Goal: Use online tool/utility: Utilize a website feature to perform a specific function

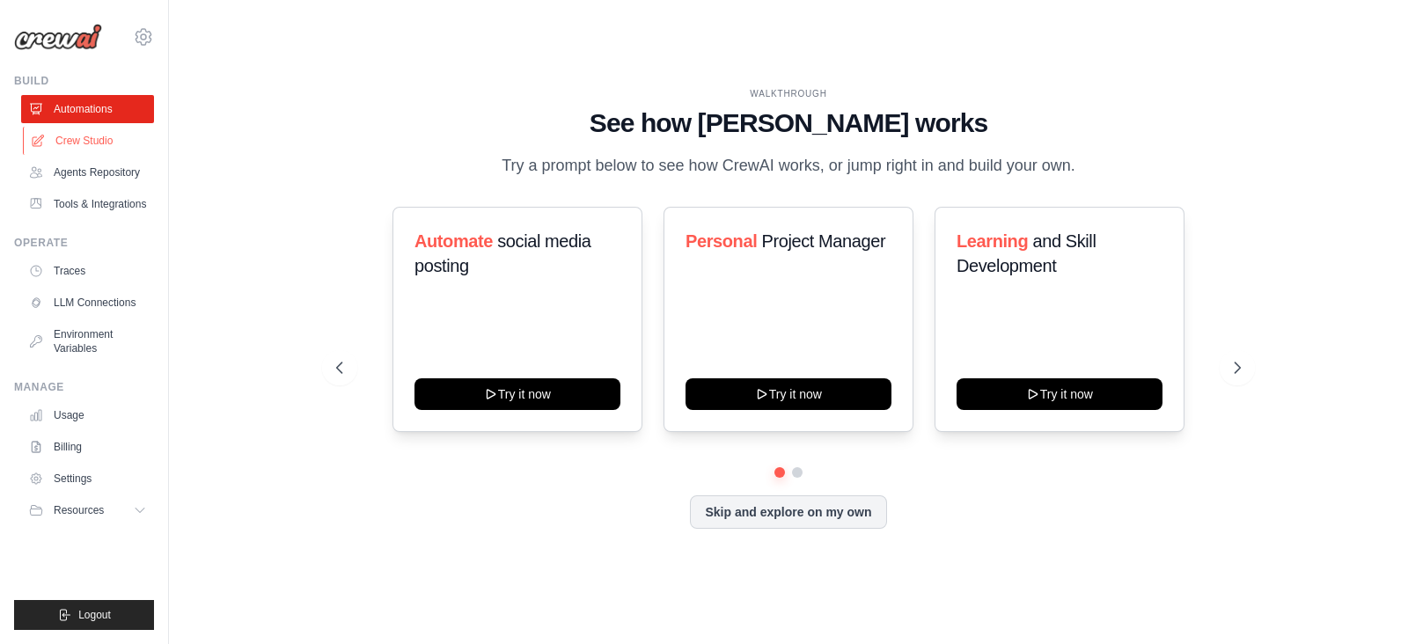
click at [73, 134] on link "Crew Studio" at bounding box center [89, 141] width 133 height 28
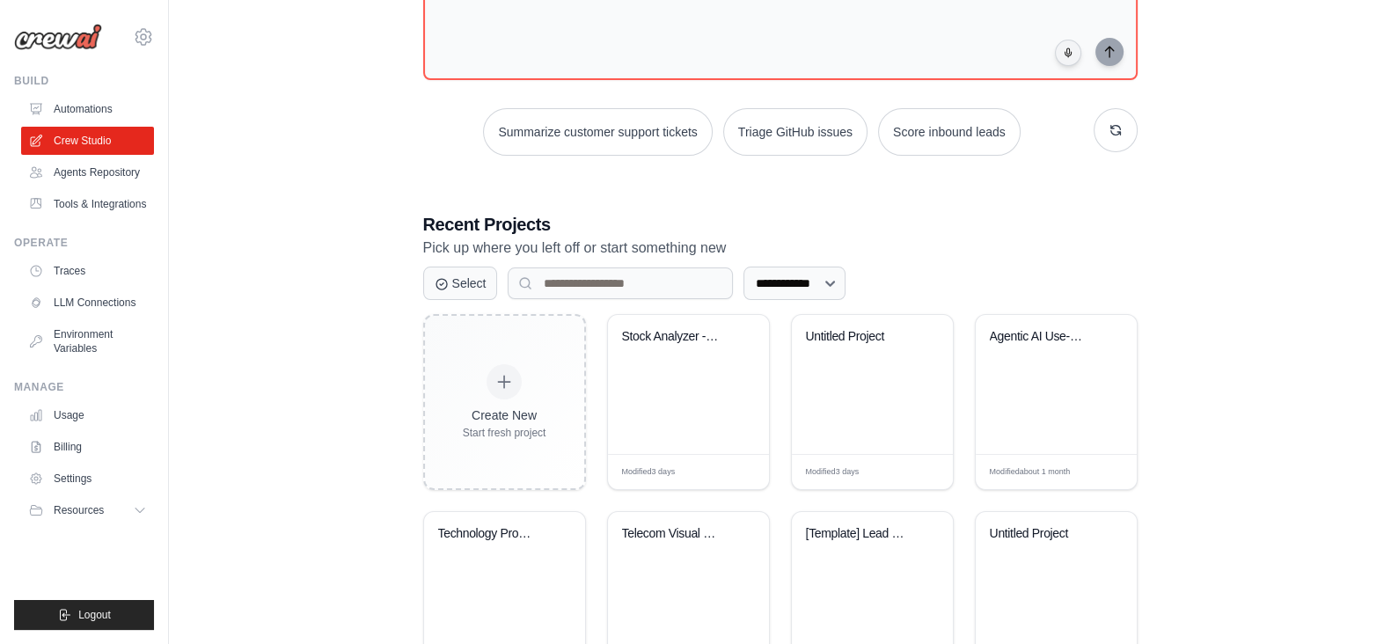
scroll to position [261, 0]
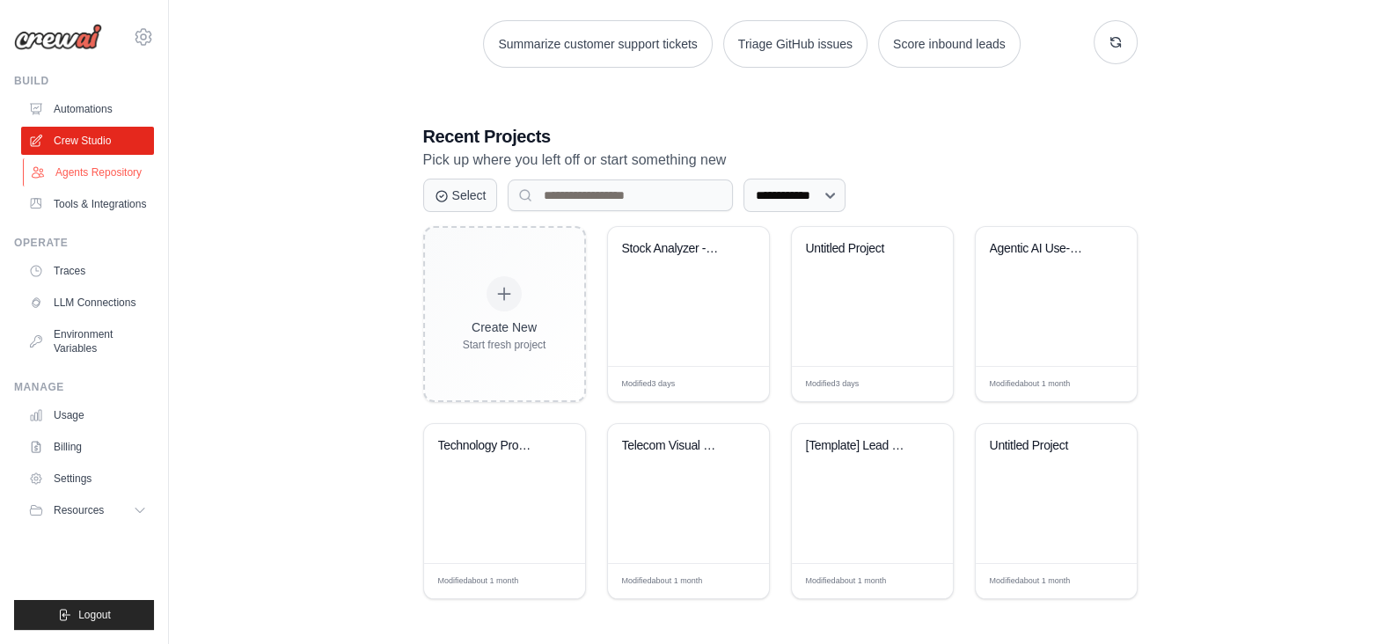
click at [71, 173] on link "Agents Repository" at bounding box center [89, 172] width 133 height 28
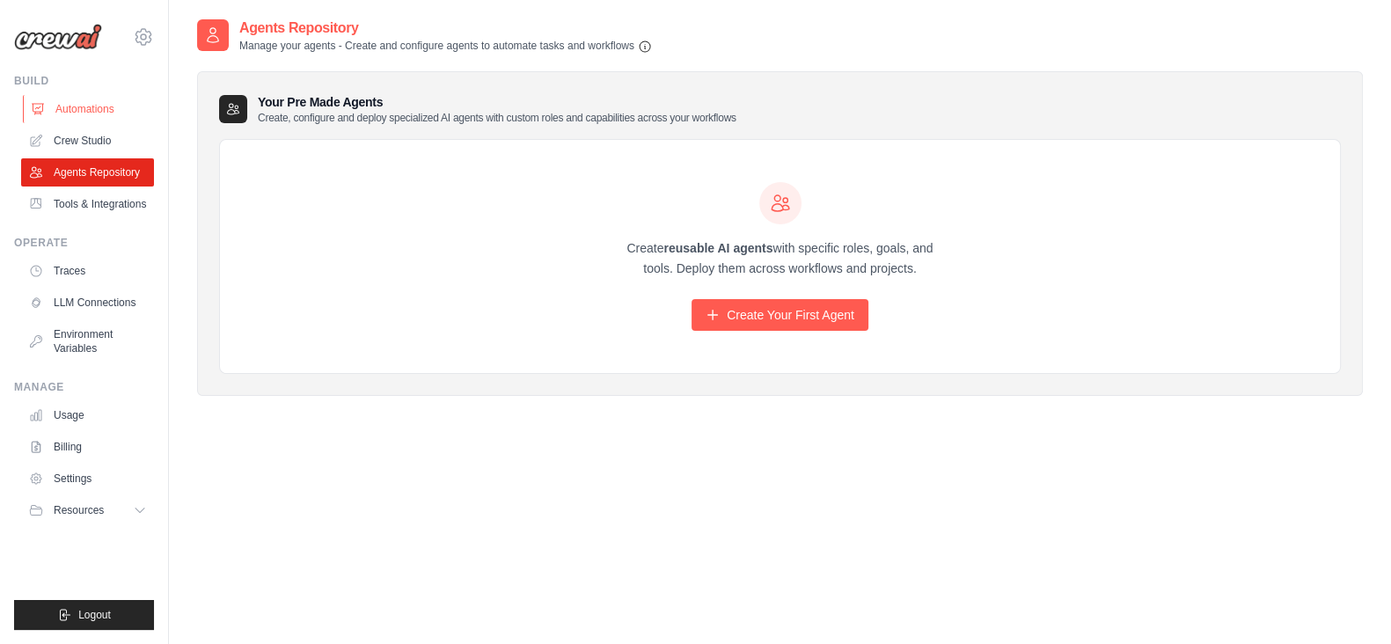
click at [61, 115] on link "Automations" at bounding box center [89, 109] width 133 height 28
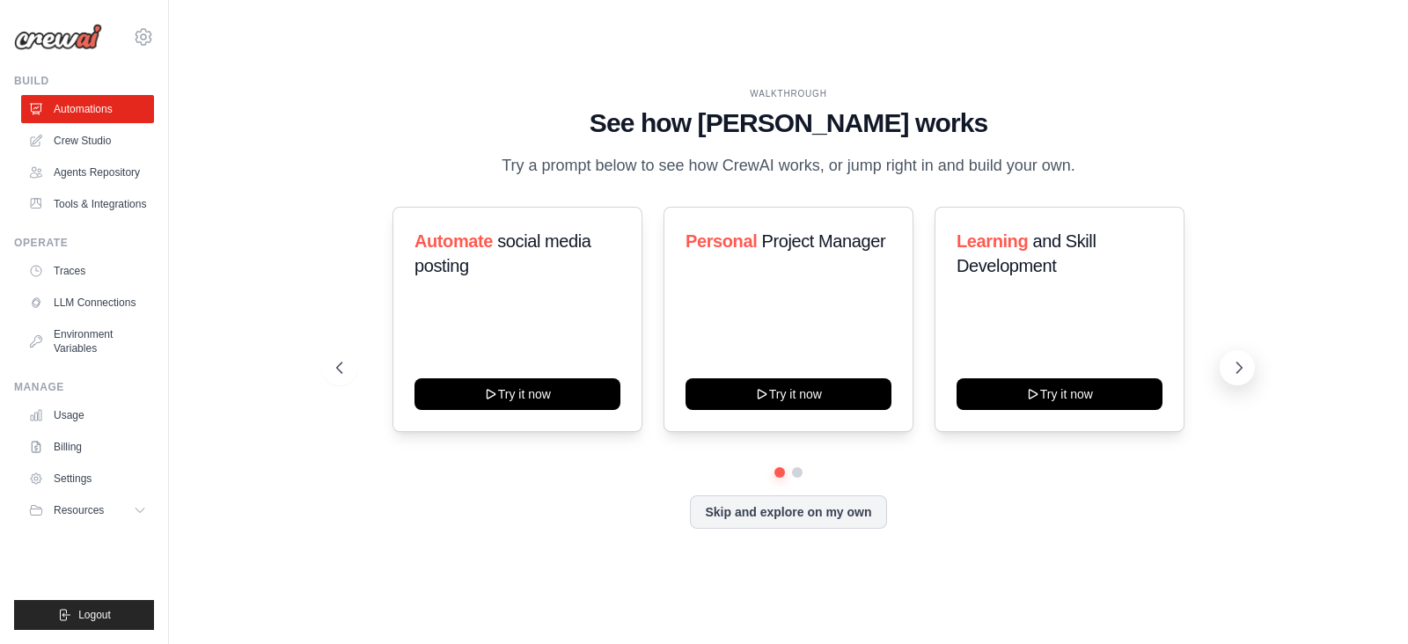
click at [1234, 372] on icon at bounding box center [1239, 368] width 18 height 18
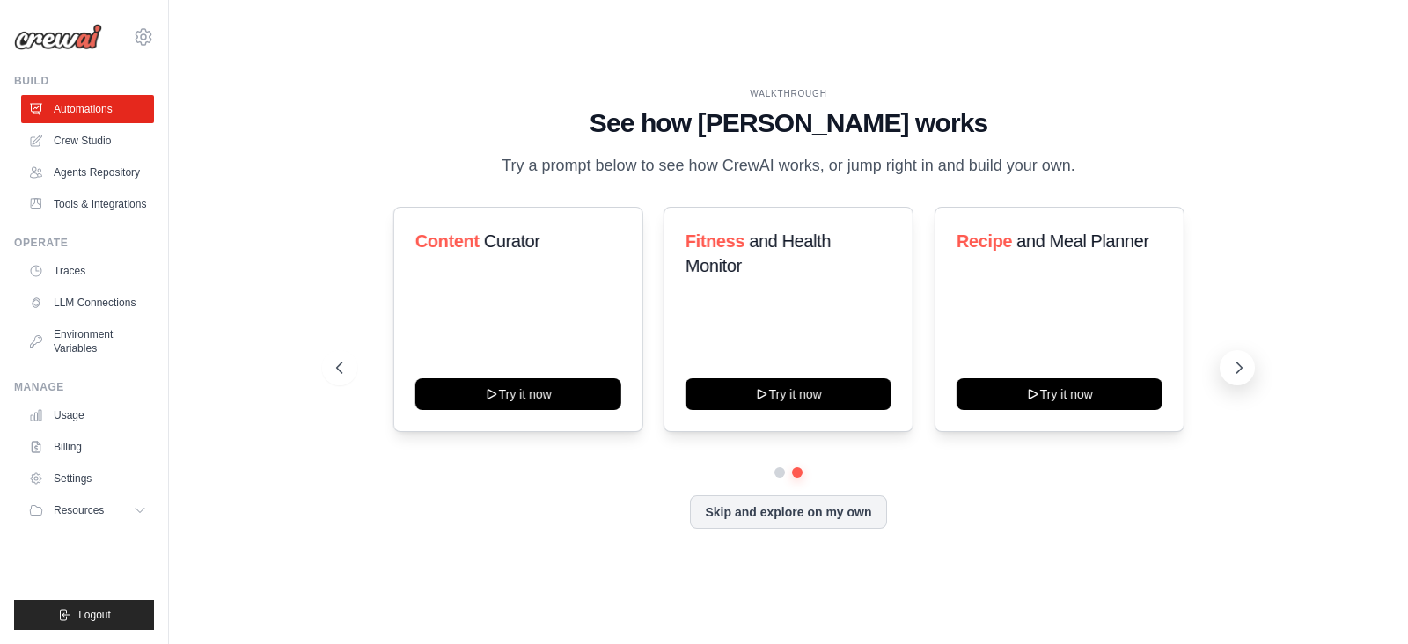
click at [1239, 368] on icon at bounding box center [1239, 368] width 18 height 18
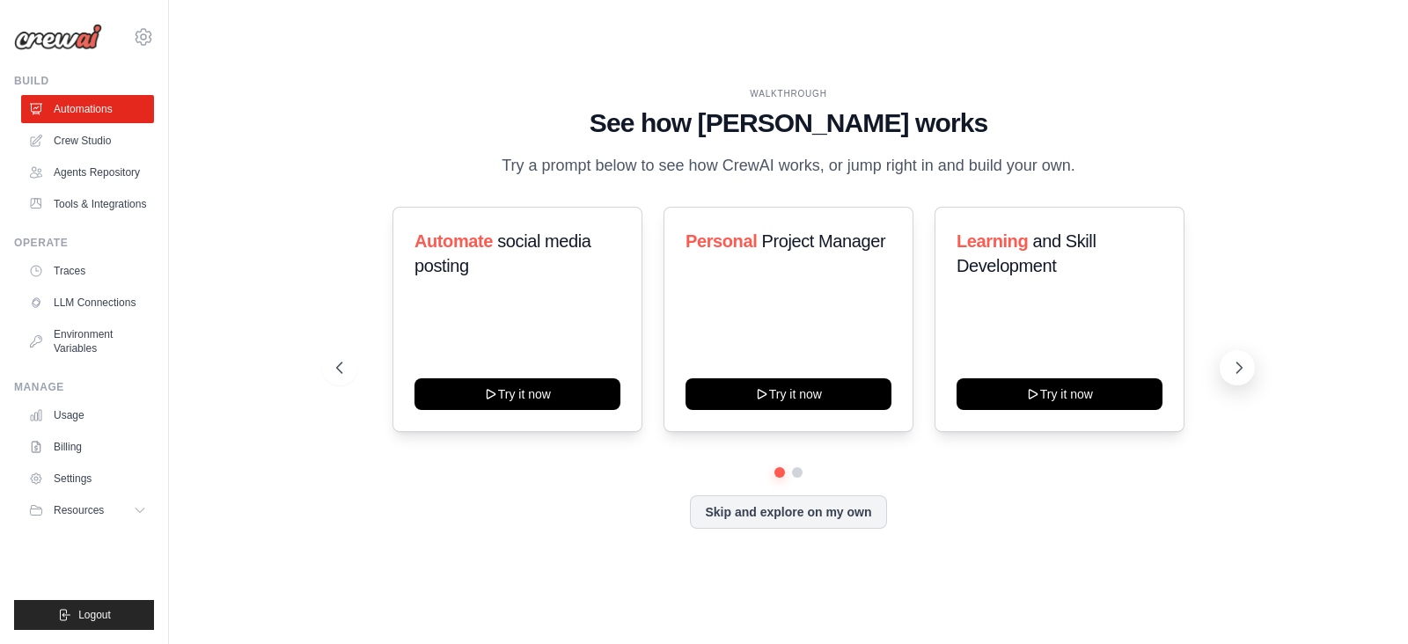
click at [1239, 367] on icon at bounding box center [1239, 368] width 18 height 18
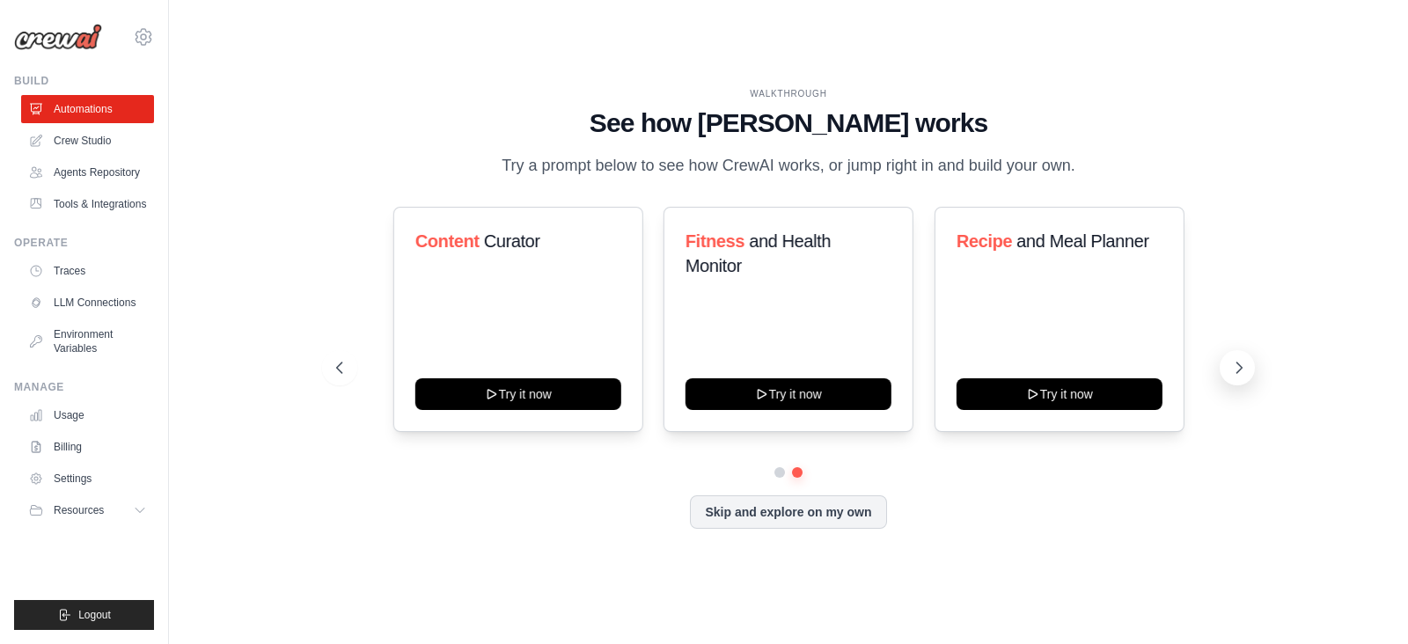
click at [1239, 367] on icon at bounding box center [1239, 368] width 18 height 18
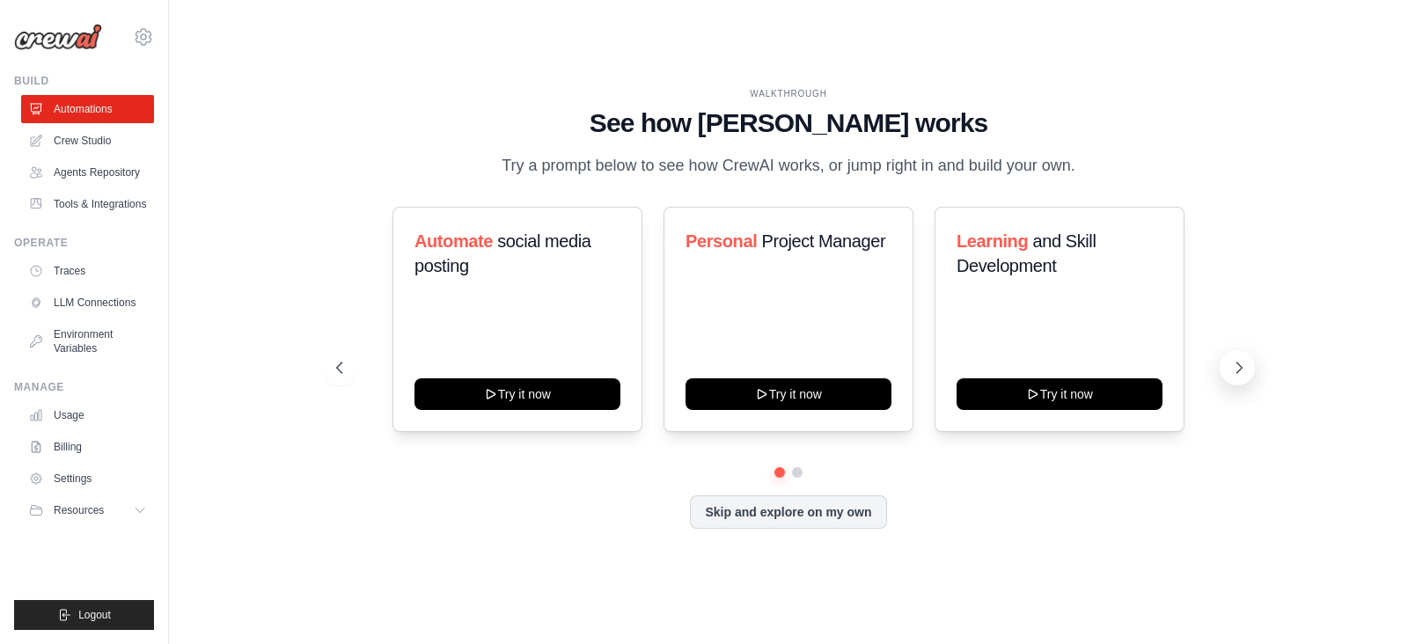
click at [1239, 367] on icon at bounding box center [1239, 368] width 18 height 18
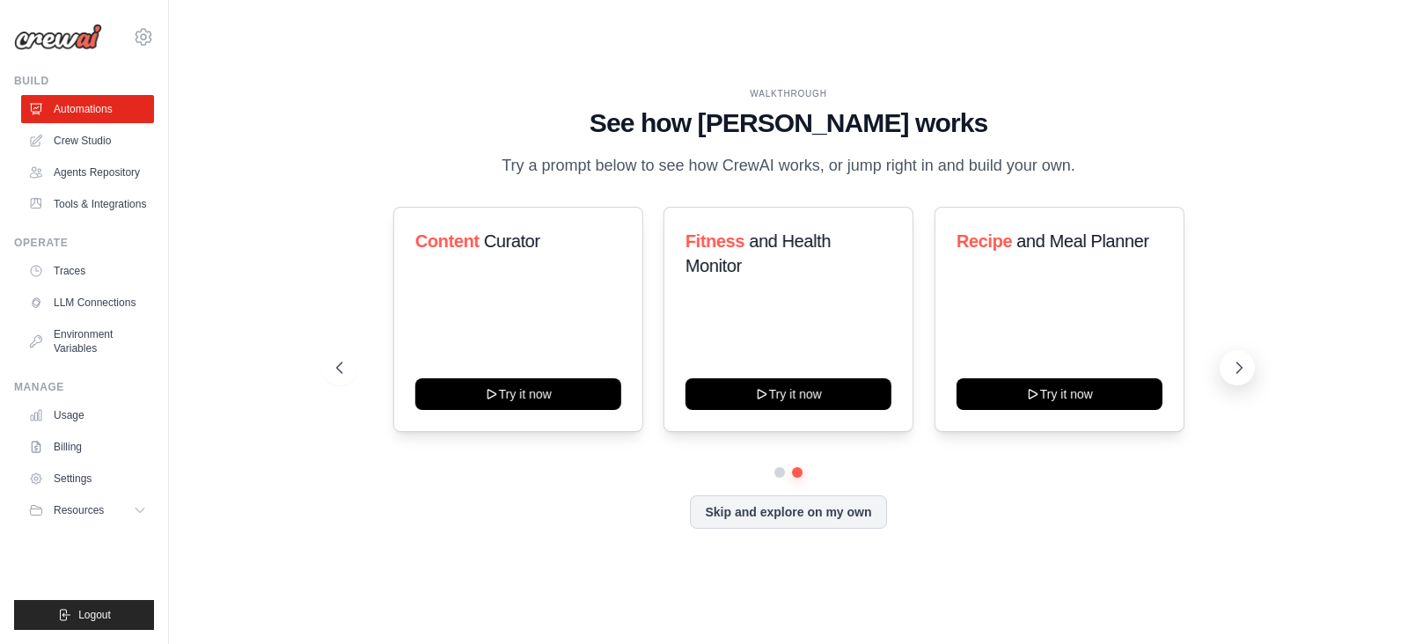
click at [1239, 367] on icon at bounding box center [1239, 368] width 18 height 18
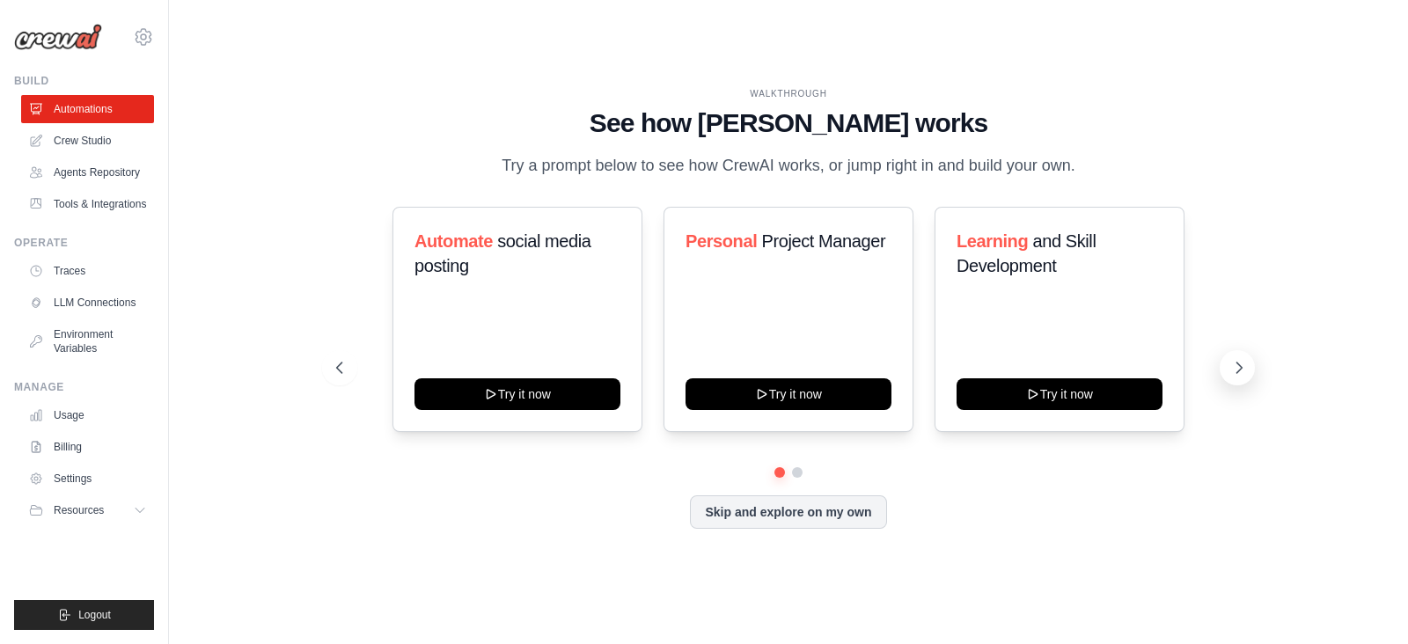
click at [1239, 367] on icon at bounding box center [1239, 368] width 18 height 18
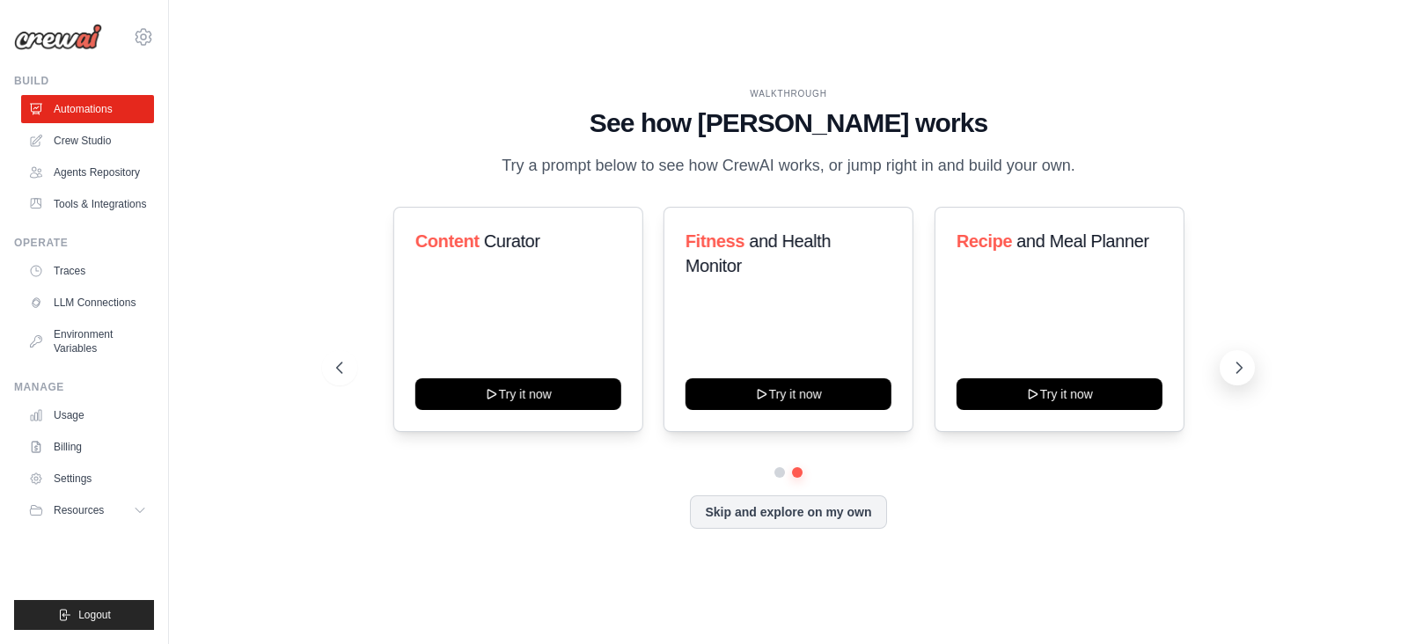
click at [1239, 367] on icon at bounding box center [1239, 368] width 18 height 18
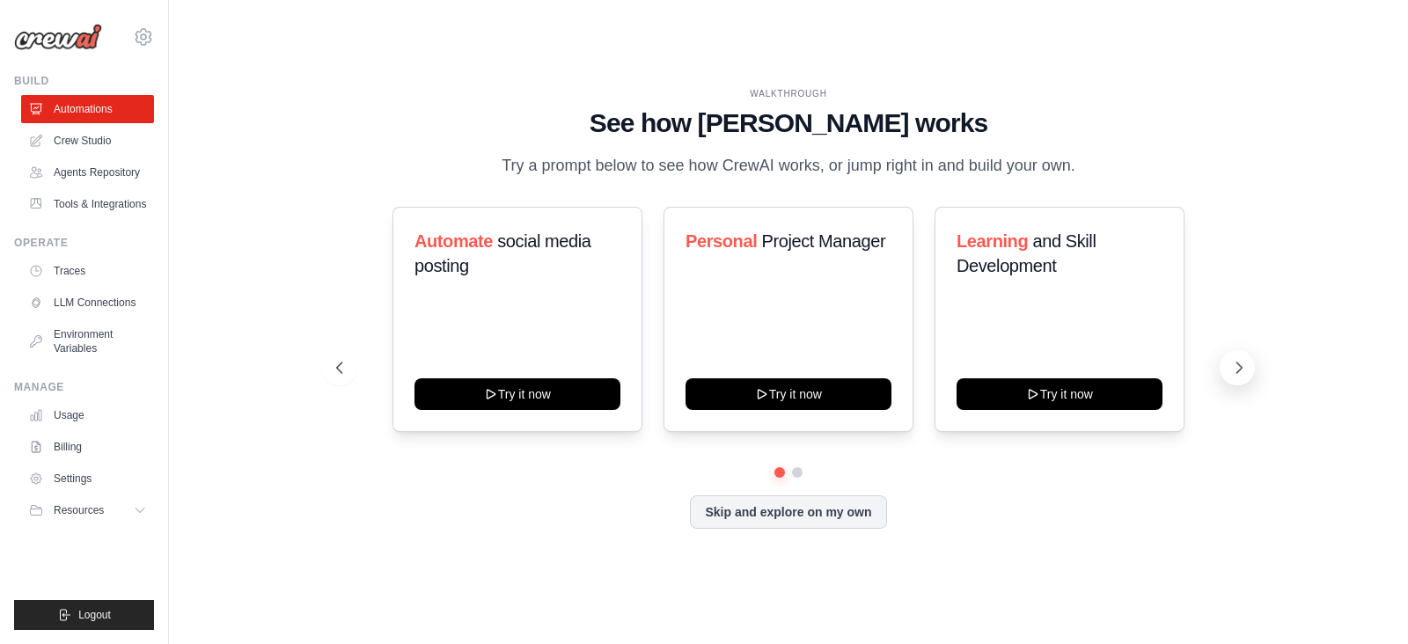
click at [1239, 367] on icon at bounding box center [1239, 368] width 18 height 18
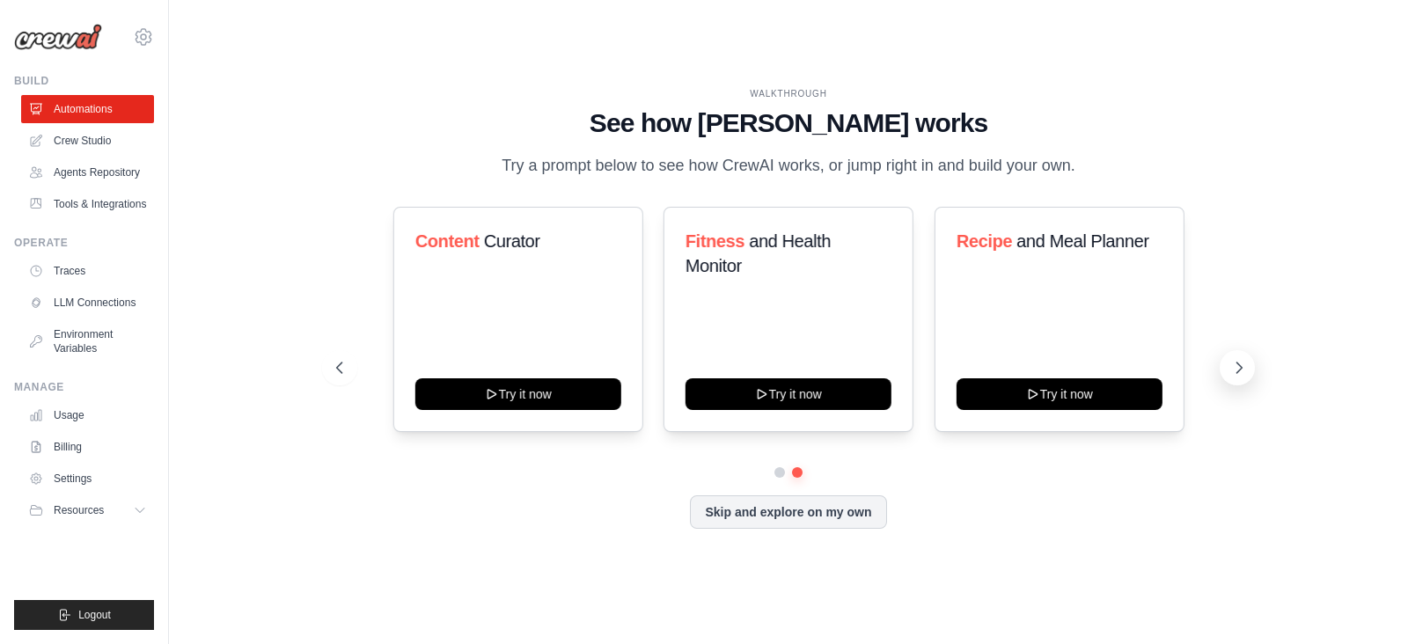
click at [1239, 367] on icon at bounding box center [1239, 368] width 18 height 18
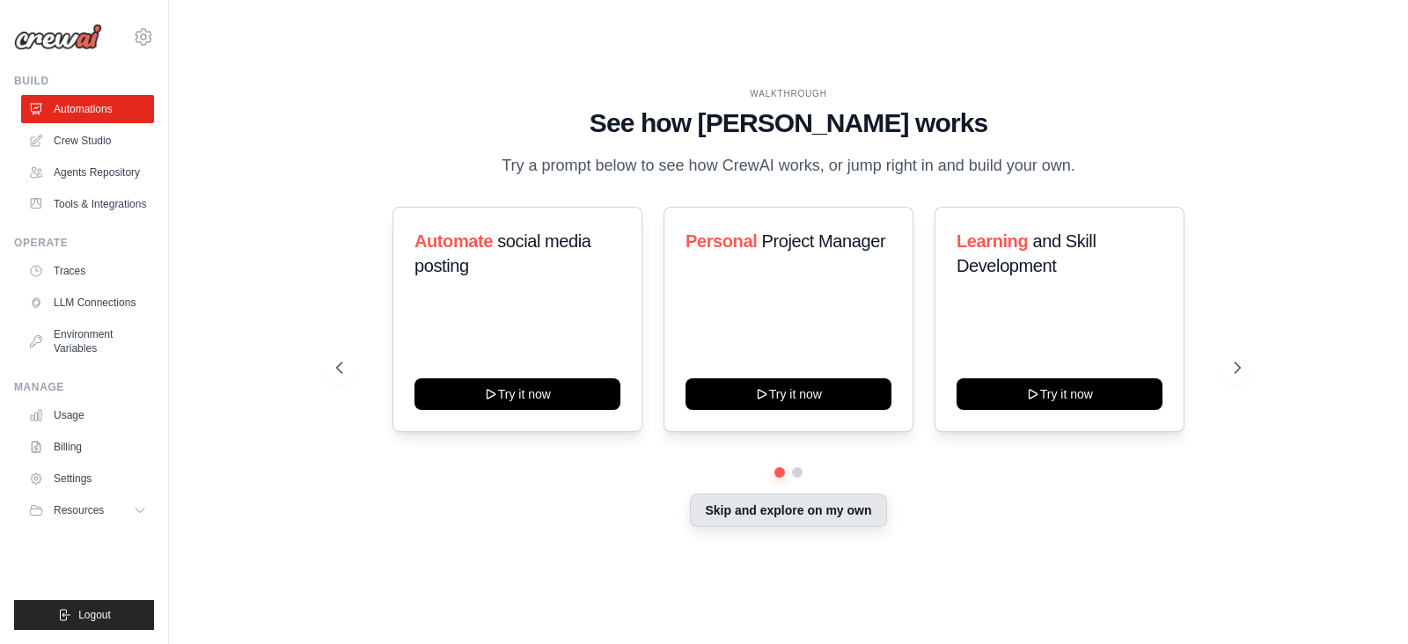
click at [737, 517] on button "Skip and explore on my own" at bounding box center [788, 510] width 196 height 33
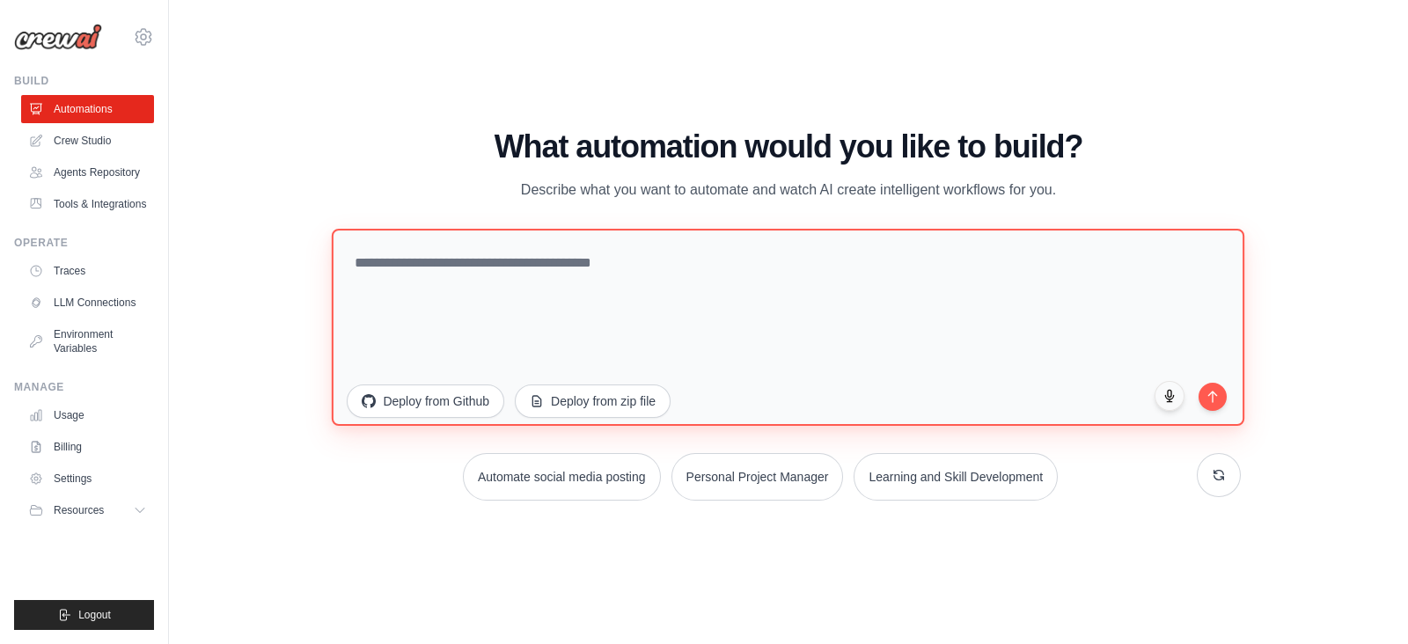
click at [429, 266] on textarea at bounding box center [788, 327] width 913 height 197
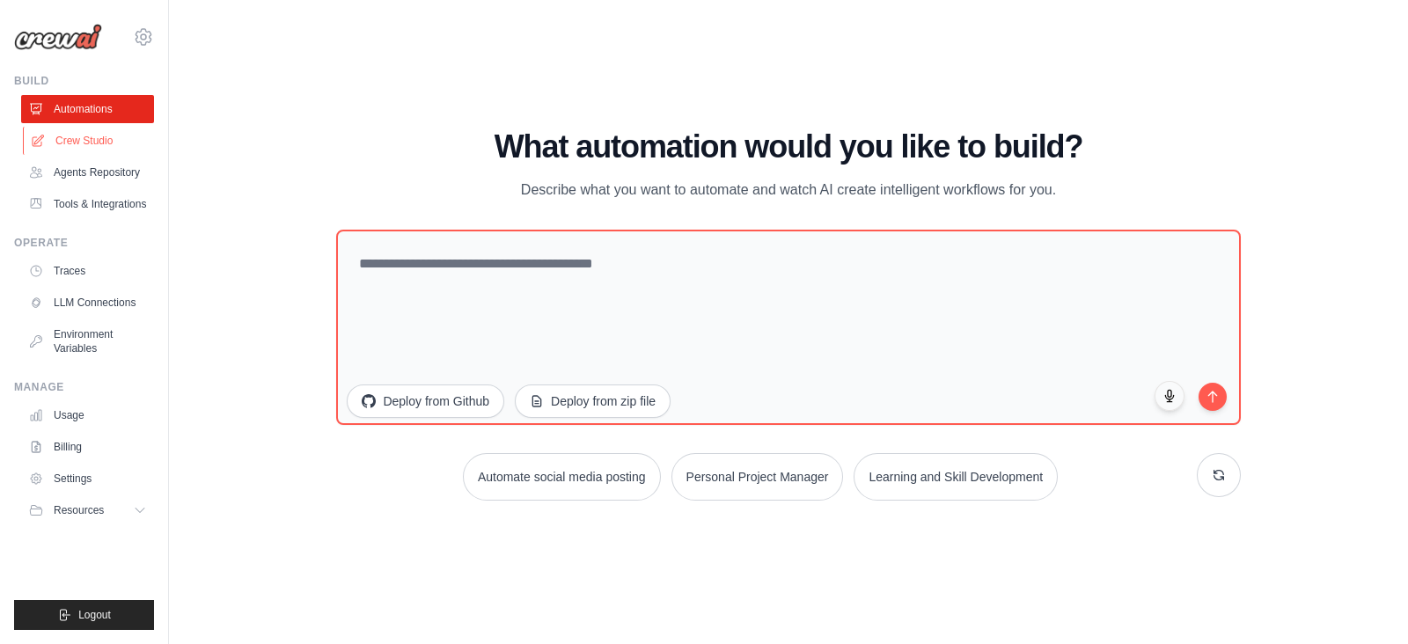
click at [79, 136] on link "Crew Studio" at bounding box center [89, 141] width 133 height 28
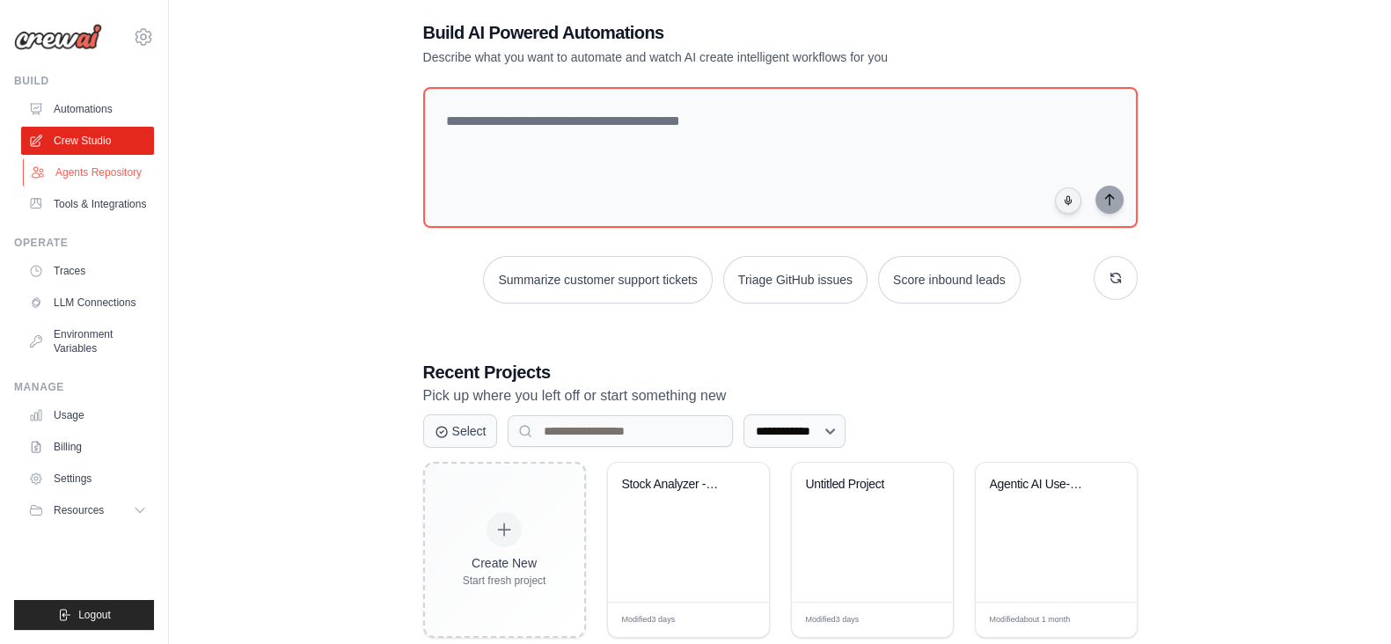
click at [106, 172] on link "Agents Repository" at bounding box center [89, 172] width 133 height 28
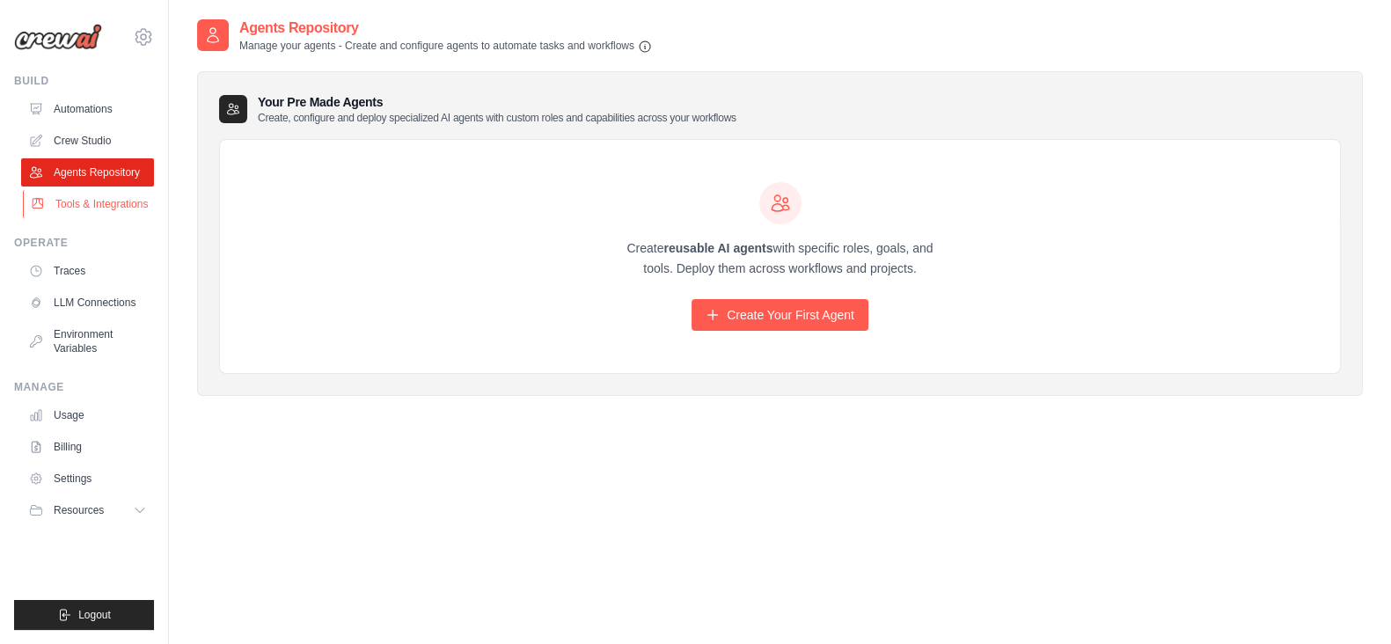
click at [114, 200] on link "Tools & Integrations" at bounding box center [89, 204] width 133 height 28
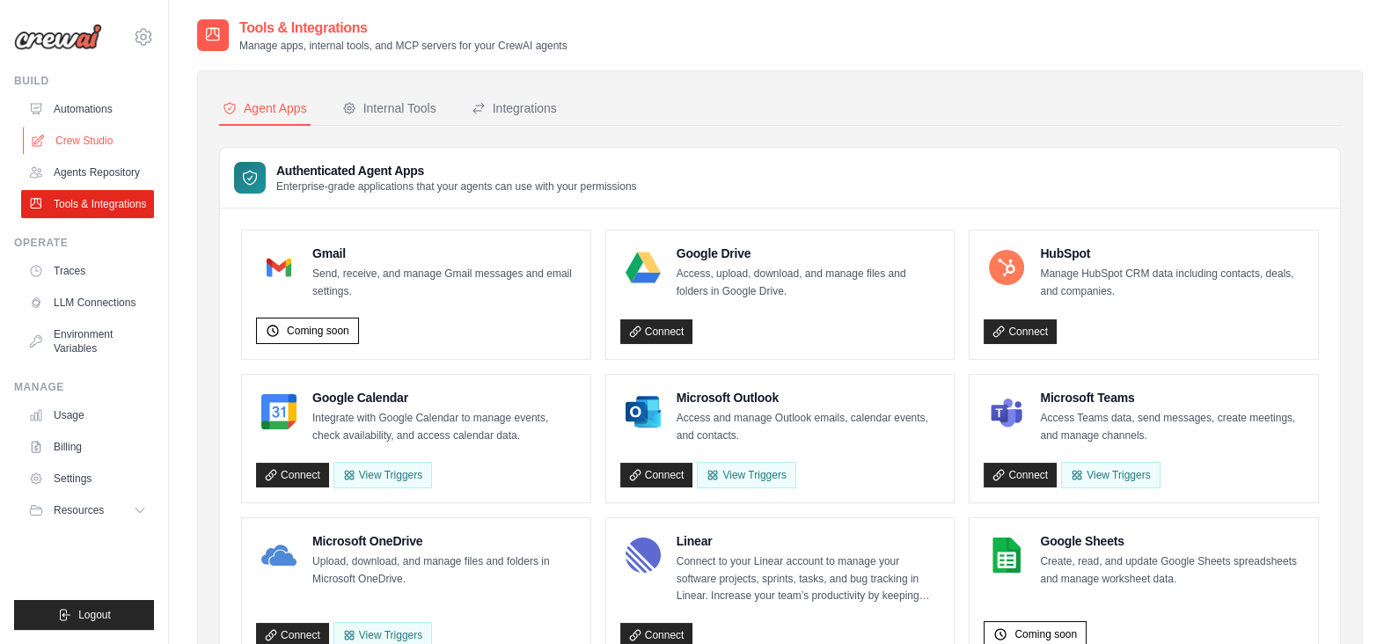
click at [87, 143] on link "Crew Studio" at bounding box center [89, 141] width 133 height 28
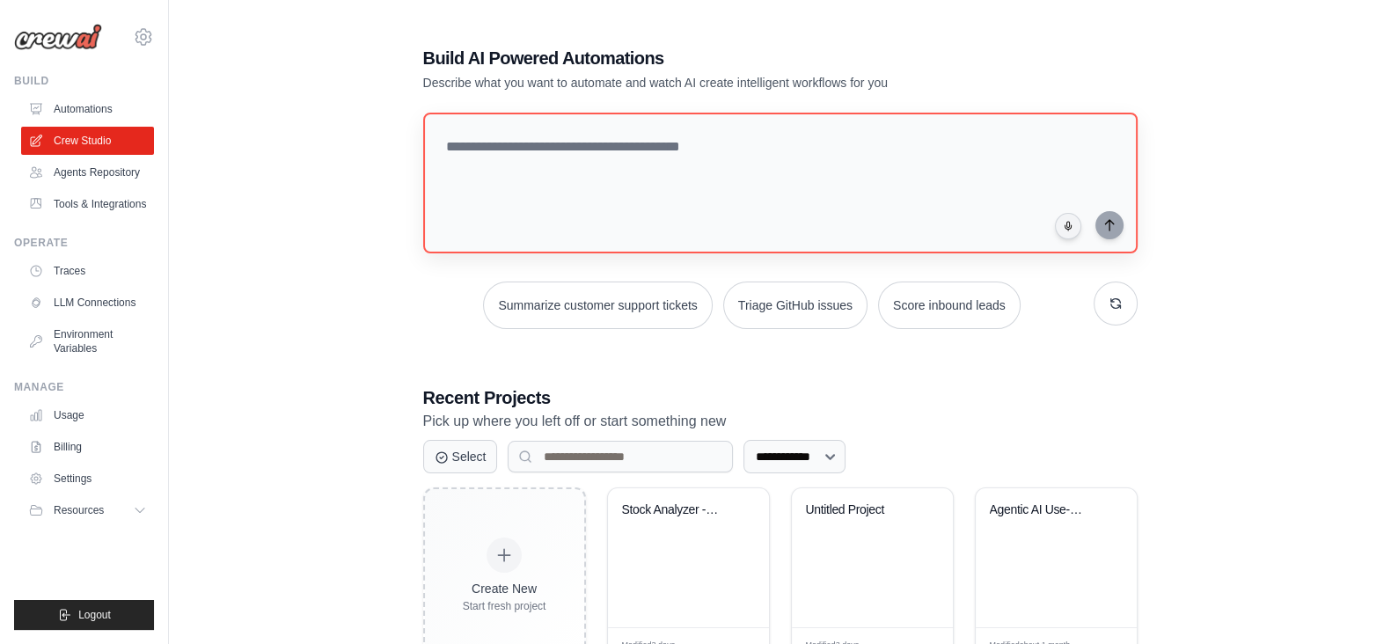
click at [544, 157] on textarea at bounding box center [780, 183] width 715 height 141
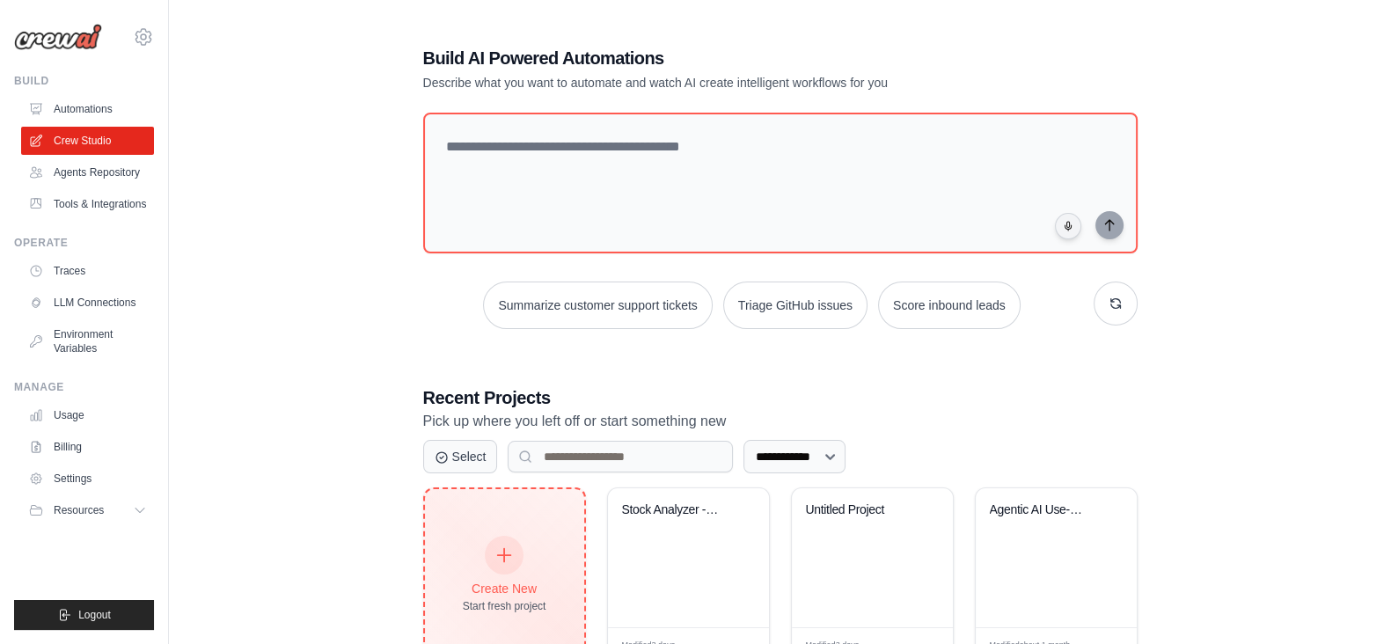
click at [500, 553] on icon at bounding box center [504, 555] width 19 height 19
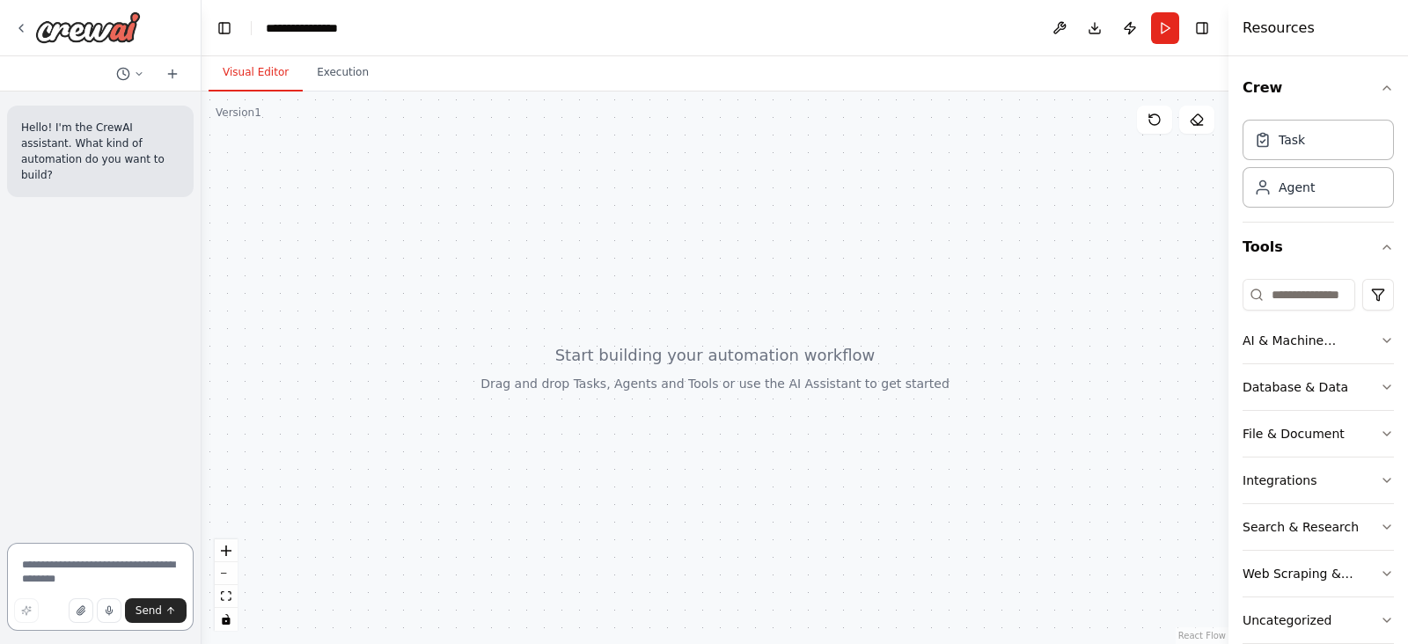
click at [85, 567] on textarea at bounding box center [100, 587] width 187 height 88
click at [35, 561] on textarea at bounding box center [100, 587] width 187 height 88
click at [70, 565] on textarea at bounding box center [100, 587] width 187 height 88
click at [98, 570] on textarea "**********" at bounding box center [100, 567] width 187 height 127
click at [110, 569] on textarea "**********" at bounding box center [100, 567] width 187 height 127
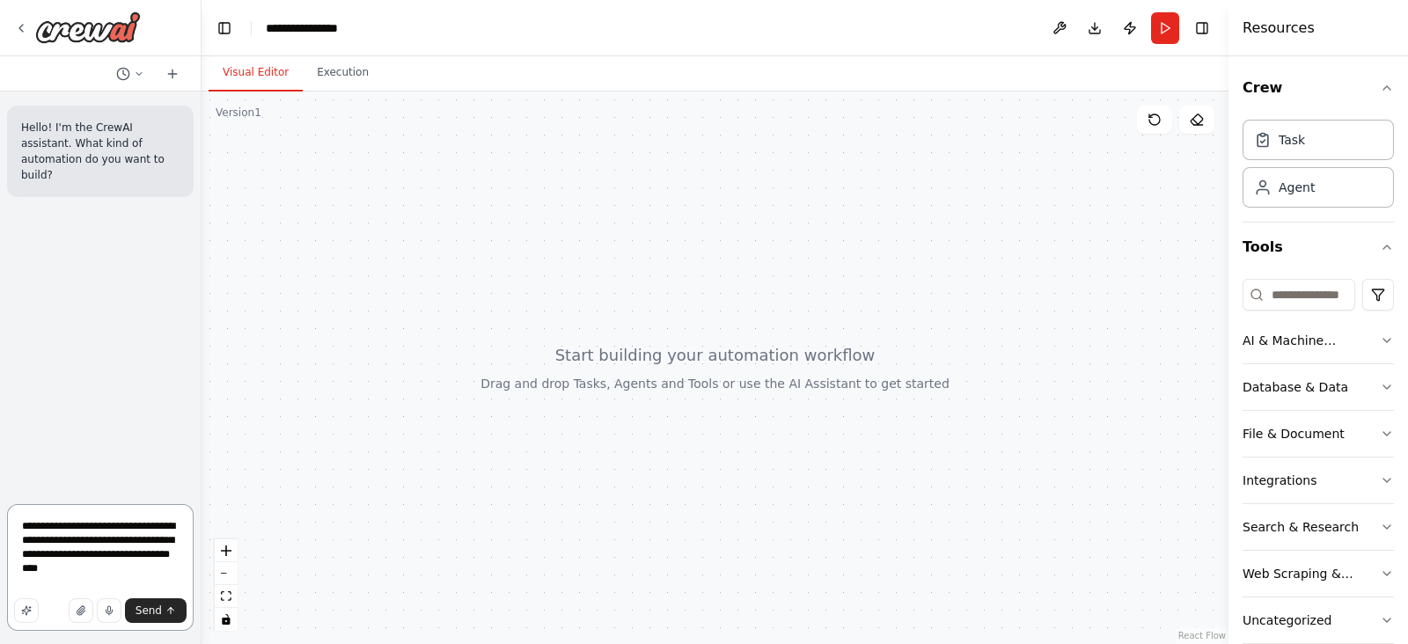
click at [92, 569] on textarea "**********" at bounding box center [100, 567] width 187 height 127
click at [71, 571] on textarea "**********" at bounding box center [100, 567] width 187 height 127
click at [70, 588] on textarea "**********" at bounding box center [100, 567] width 187 height 127
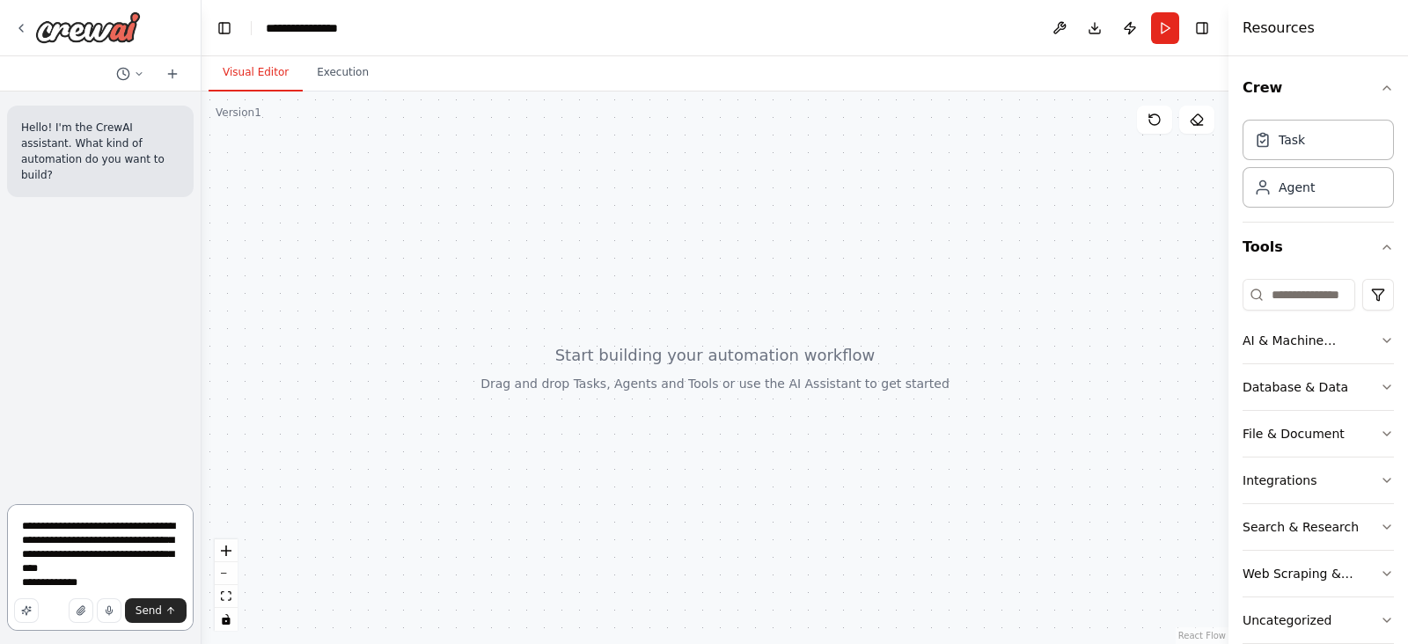
type textarea "**********"
